Goal: Information Seeking & Learning: Compare options

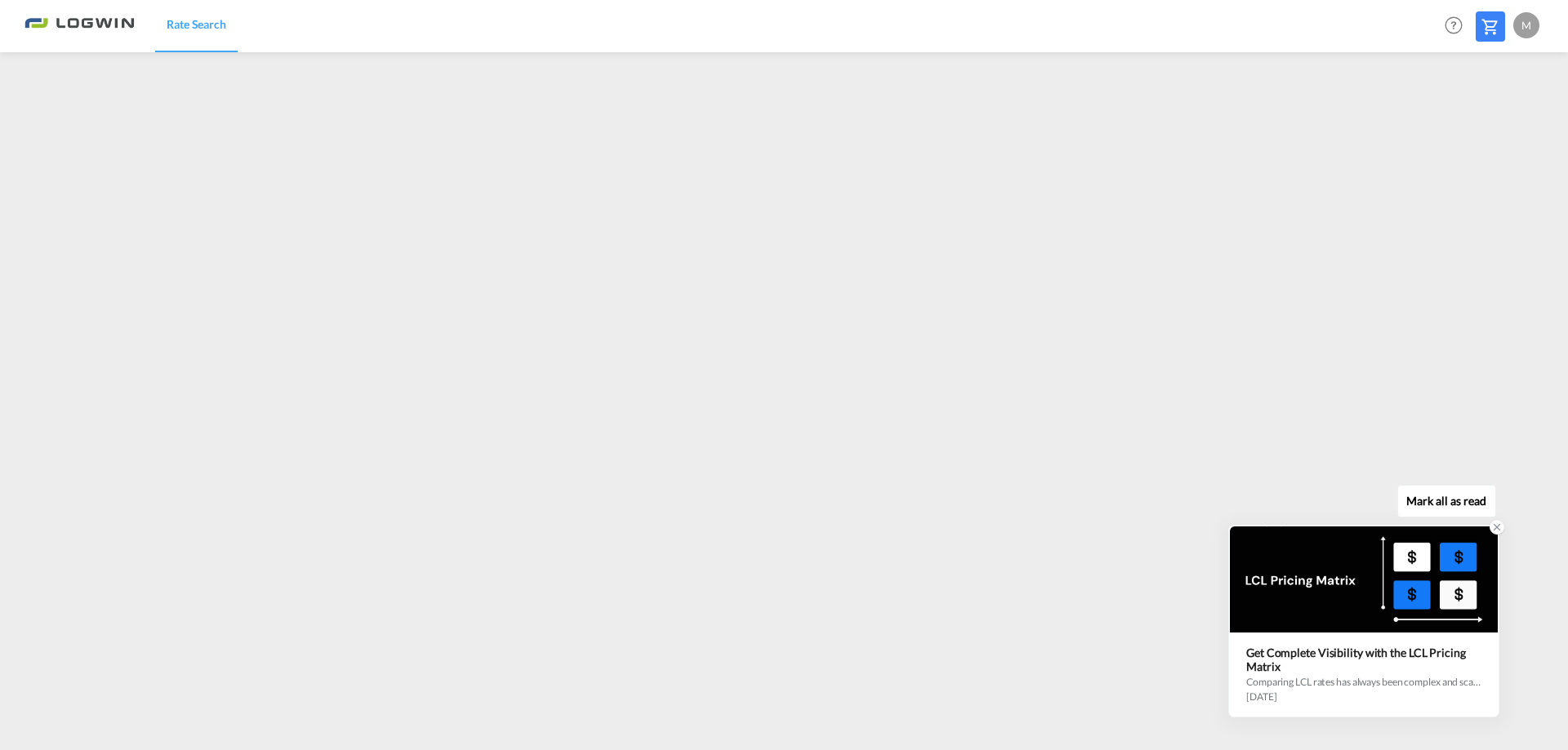
click at [1499, 531] on icon at bounding box center [1497, 527] width 11 height 11
